Goal: Check status: Check status

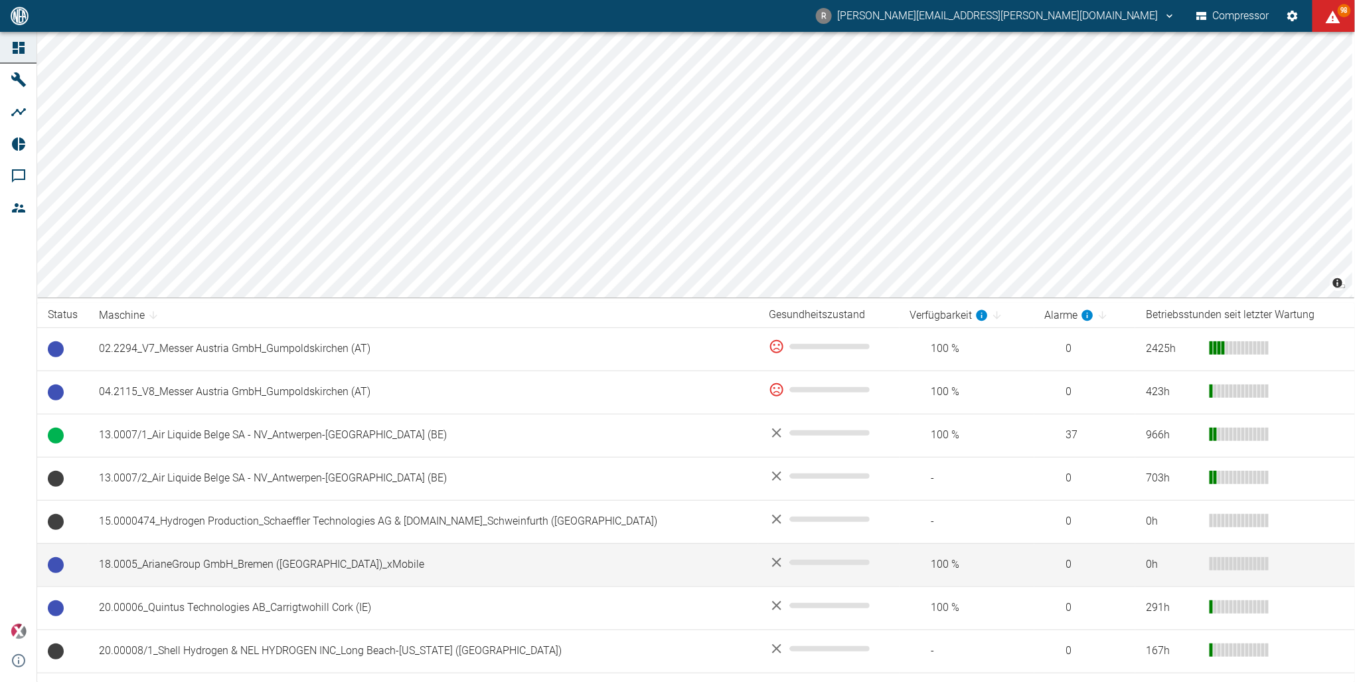
click at [187, 565] on td "18.0005_ArianeGroup GmbH_Bremen ([GEOGRAPHIC_DATA])_xMobile" at bounding box center [423, 564] width 670 height 43
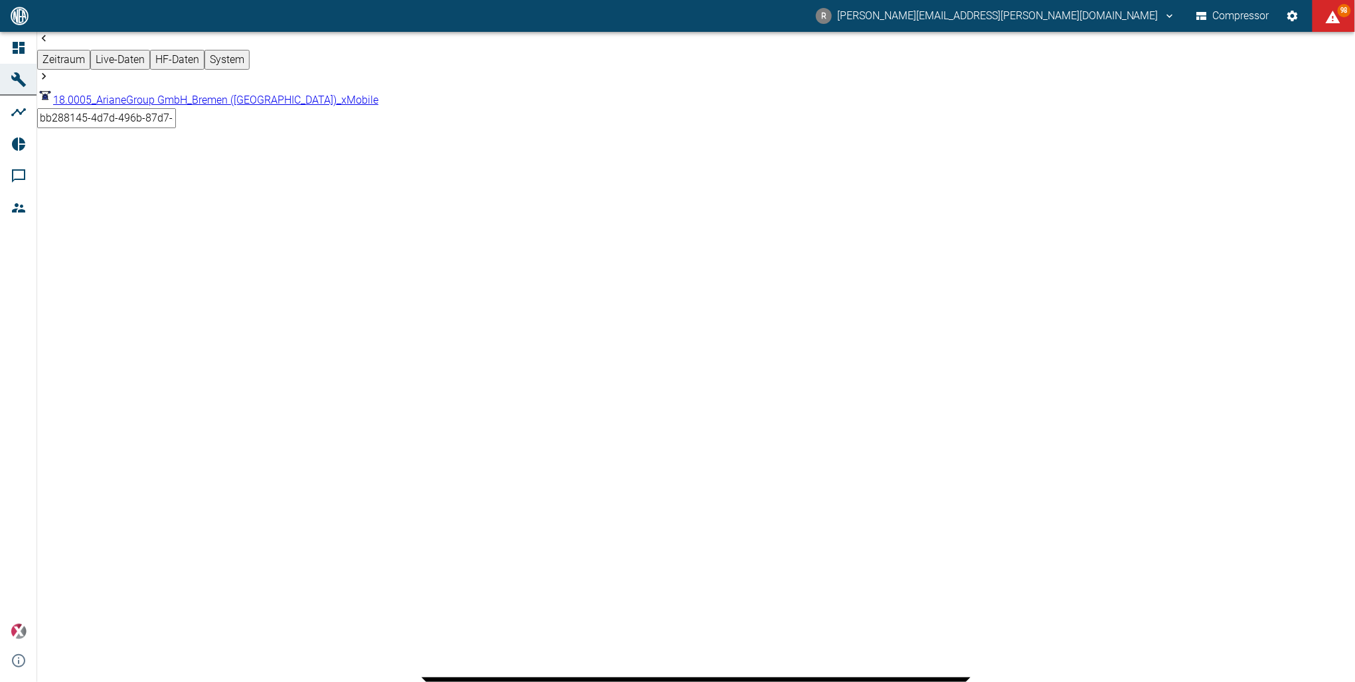
drag, startPoint x: 592, startPoint y: 171, endPoint x: 574, endPoint y: 173, distance: 18.0
